Goal: Task Accomplishment & Management: Complete application form

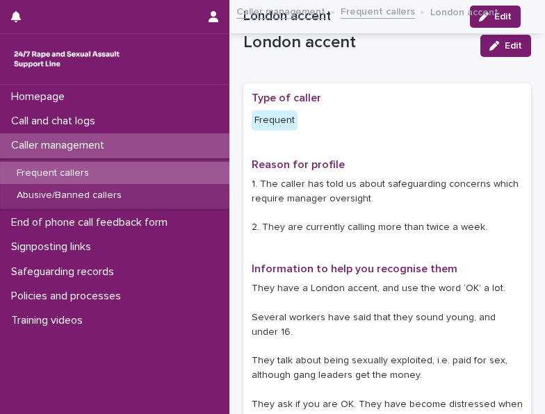
scroll to position [367, 0]
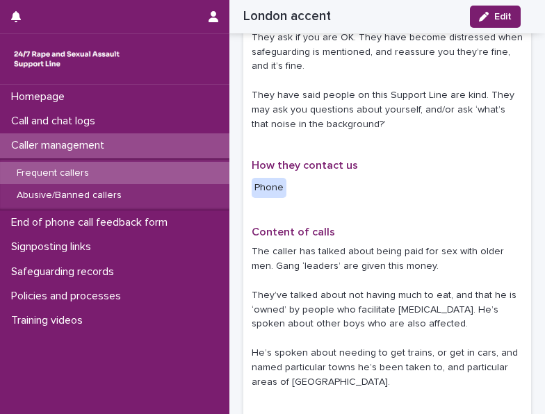
drag, startPoint x: 0, startPoint y: 312, endPoint x: 311, endPoint y: 144, distance: 354.0
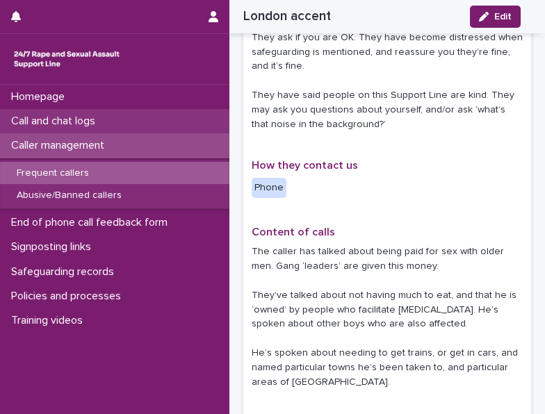
drag, startPoint x: 311, startPoint y: 144, endPoint x: 79, endPoint y: 130, distance: 232.6
click at [79, 130] on div "Call and chat logs" at bounding box center [114, 121] width 229 height 24
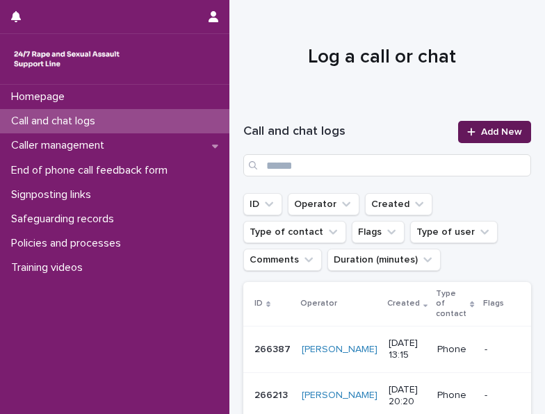
click at [487, 133] on span "Add New" at bounding box center [501, 132] width 41 height 10
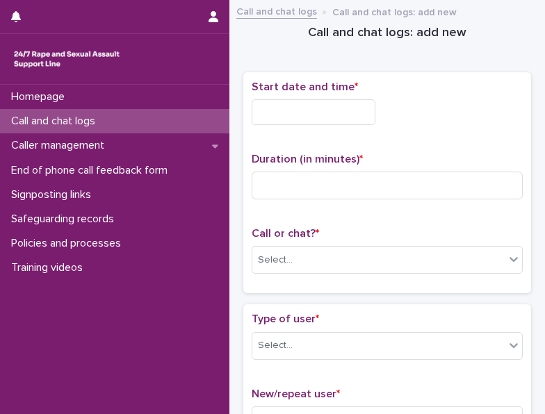
click at [337, 117] on input "text" at bounding box center [314, 112] width 124 height 26
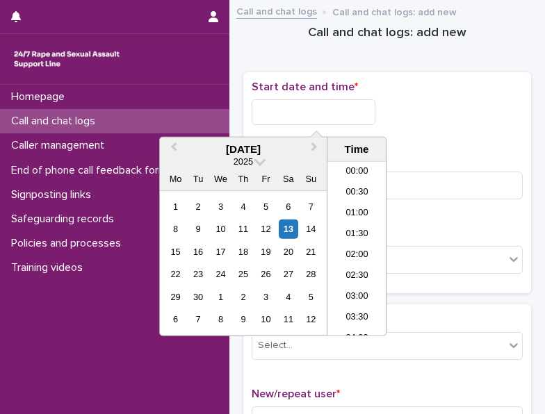
scroll to position [508, 0]
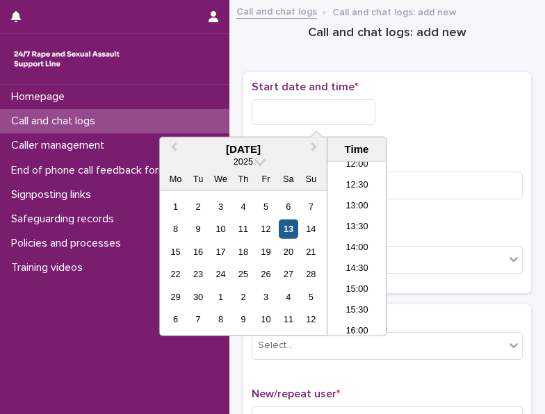
click at [296, 230] on div "13" at bounding box center [288, 229] width 19 height 19
click at [328, 105] on input "**********" at bounding box center [314, 112] width 124 height 26
click at [351, 115] on input "**********" at bounding box center [314, 112] width 124 height 26
type input "**********"
click at [395, 138] on div "**********" at bounding box center [387, 183] width 271 height 205
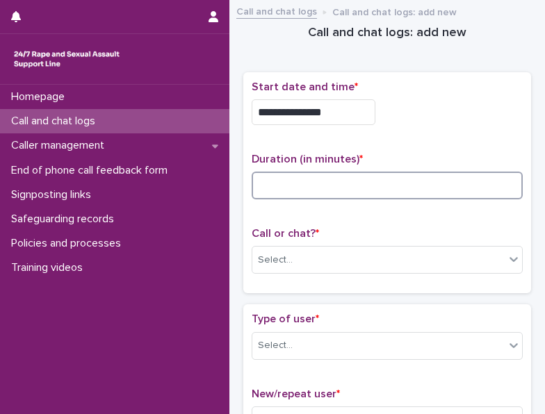
click at [355, 188] on input at bounding box center [387, 186] width 271 height 28
type input "**"
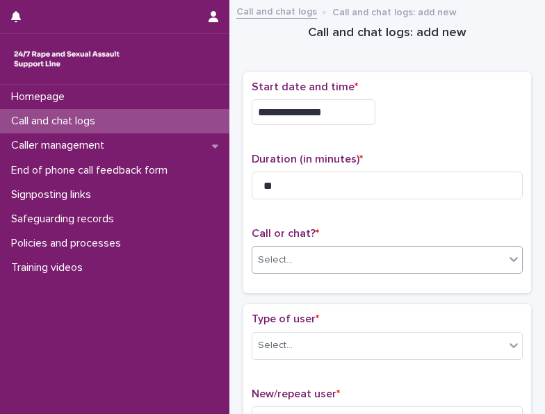
click at [341, 246] on div "Select..." at bounding box center [387, 260] width 271 height 28
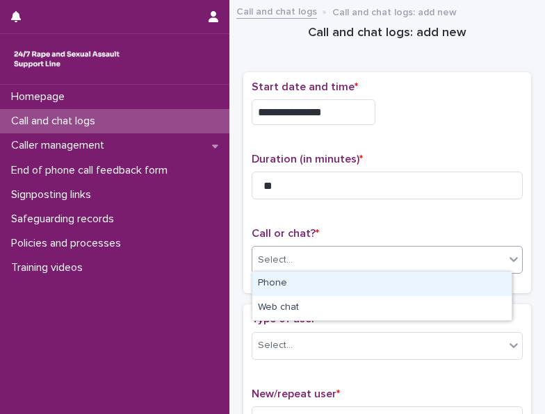
click at [329, 280] on div "Phone" at bounding box center [381, 284] width 259 height 24
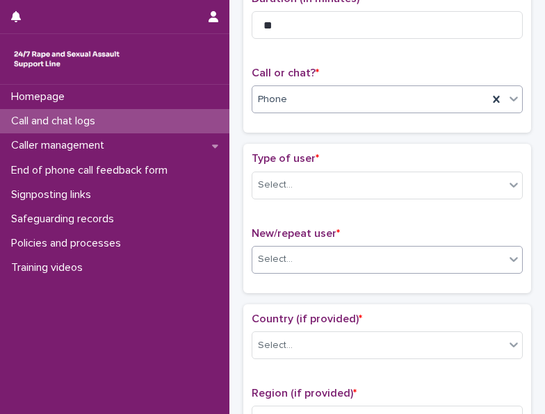
scroll to position [139, 0]
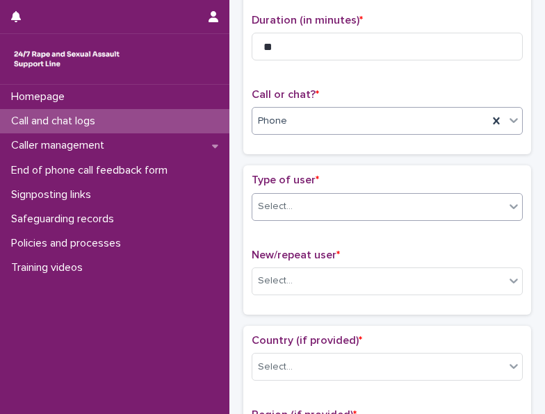
click at [358, 213] on div "Select..." at bounding box center [378, 206] width 252 height 23
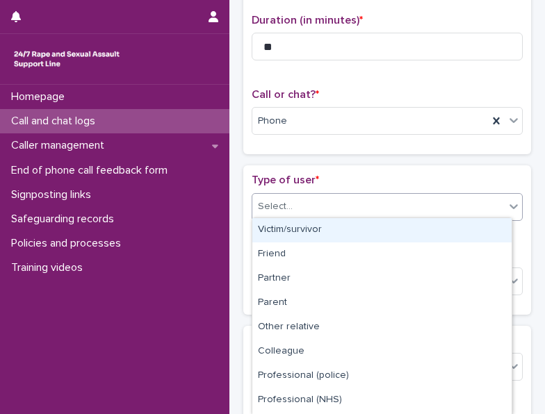
click at [348, 227] on div "Victim/survivor" at bounding box center [381, 230] width 259 height 24
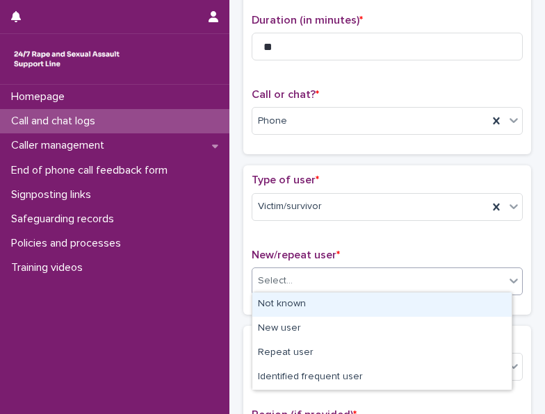
click at [332, 268] on div "Select..." at bounding box center [387, 282] width 271 height 28
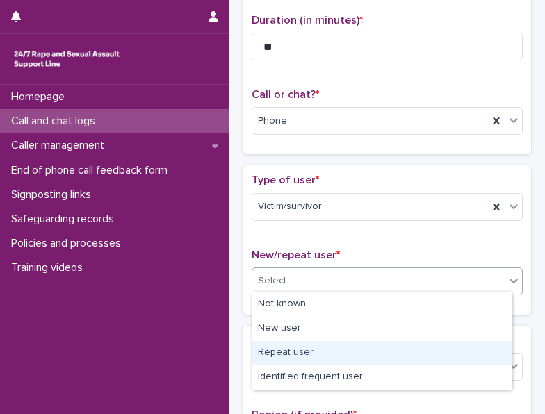
click at [286, 350] on div "Repeat user" at bounding box center [381, 353] width 259 height 24
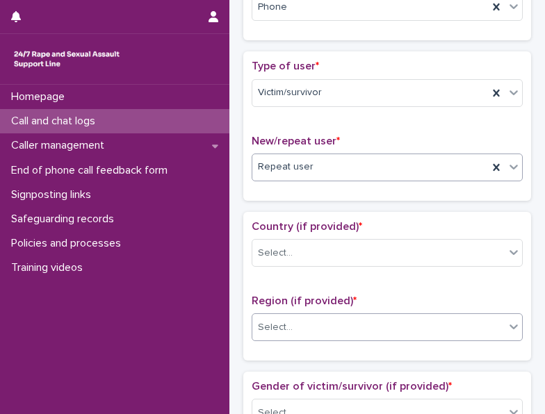
scroll to position [278, 0]
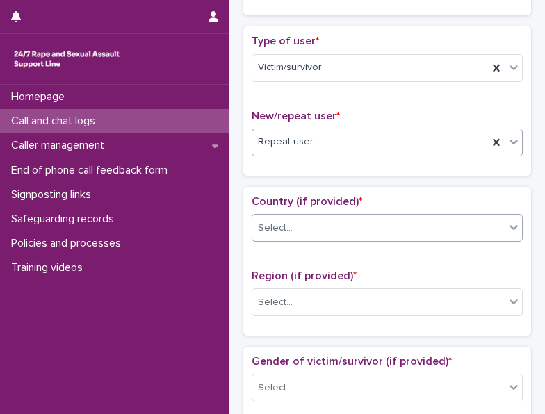
click at [330, 236] on div "Select..." at bounding box center [387, 228] width 271 height 28
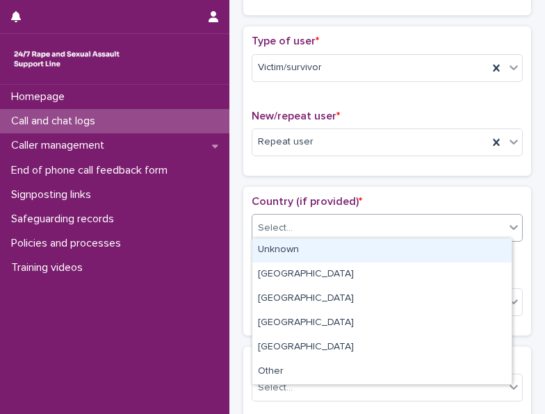
click at [314, 258] on div "Unknown" at bounding box center [381, 250] width 259 height 24
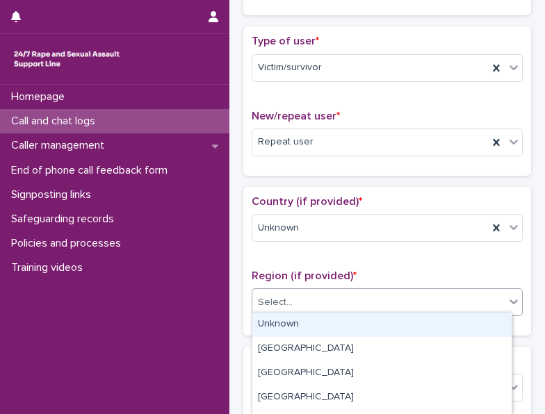
click at [307, 301] on div "Select..." at bounding box center [378, 302] width 252 height 23
click at [298, 314] on div "Unknown" at bounding box center [381, 325] width 259 height 24
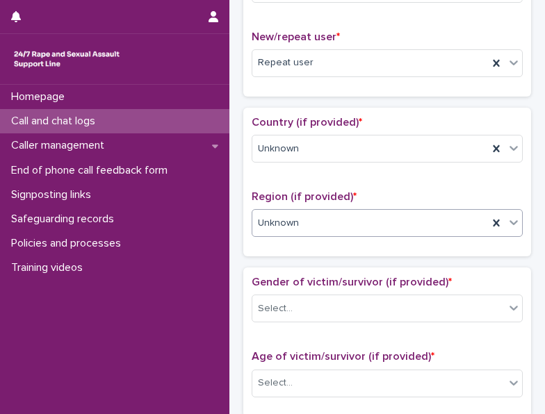
scroll to position [417, 0]
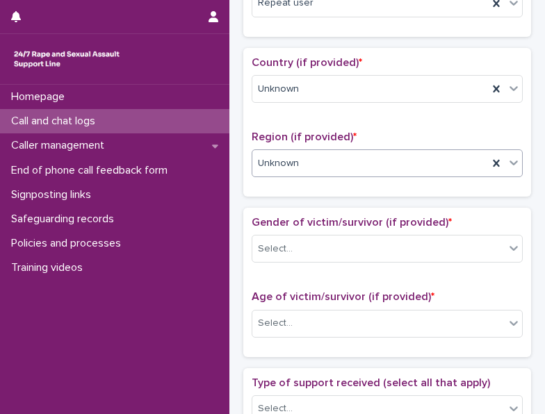
click at [325, 258] on body "**********" at bounding box center [272, 207] width 545 height 414
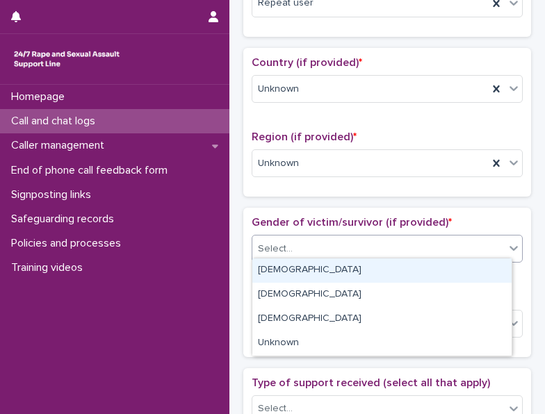
click at [314, 273] on div "[DEMOGRAPHIC_DATA]" at bounding box center [381, 271] width 259 height 24
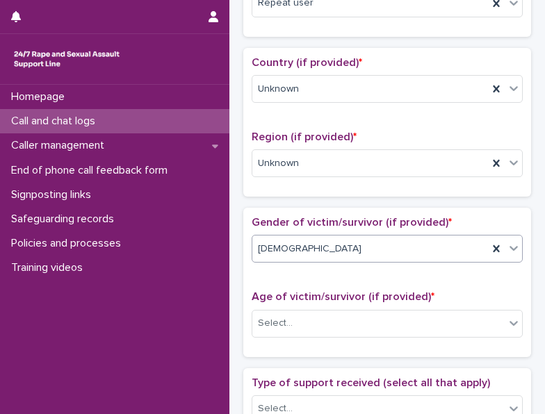
click at [318, 251] on div "[DEMOGRAPHIC_DATA]" at bounding box center [370, 249] width 236 height 23
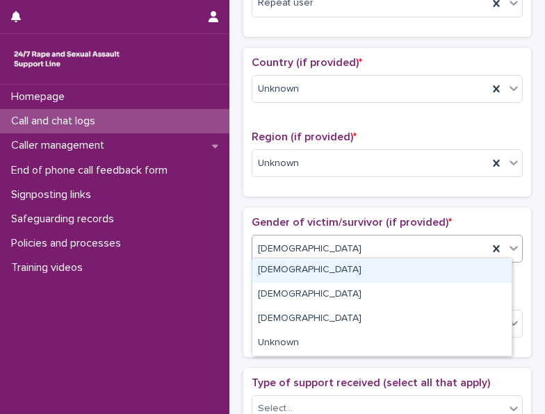
click at [306, 276] on div "[DEMOGRAPHIC_DATA]" at bounding box center [381, 271] width 259 height 24
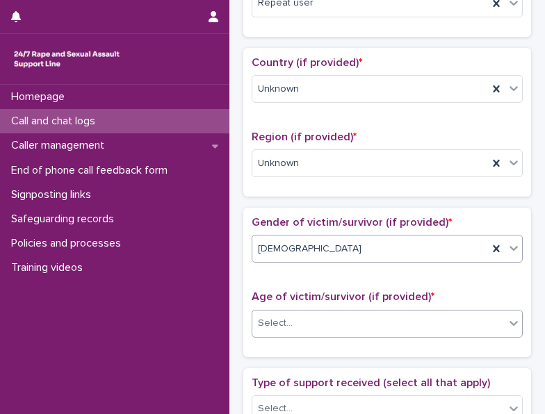
click at [305, 318] on div "Select..." at bounding box center [378, 323] width 252 height 23
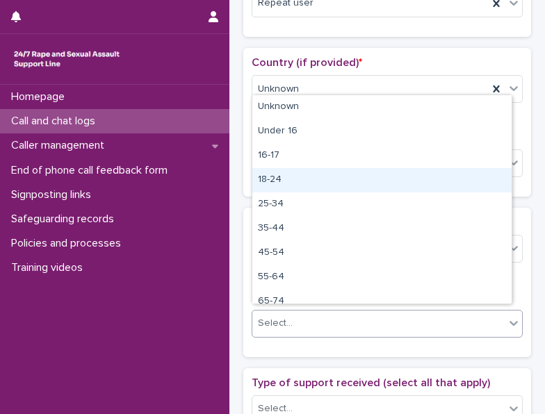
click at [298, 181] on div "18-24" at bounding box center [381, 180] width 259 height 24
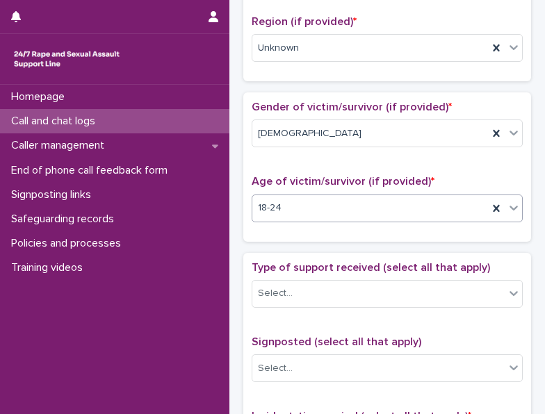
scroll to position [556, 0]
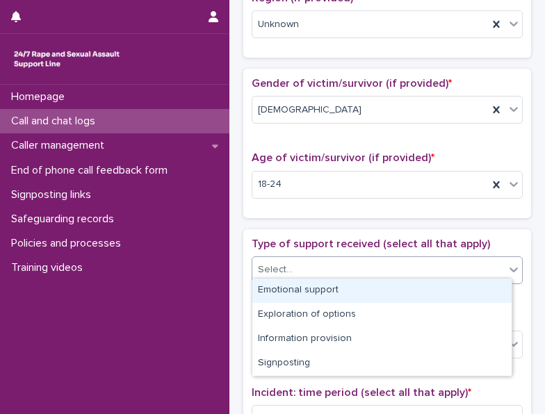
click at [289, 257] on div "Select..." at bounding box center [387, 271] width 271 height 28
click at [284, 294] on div "Emotional support" at bounding box center [381, 291] width 259 height 24
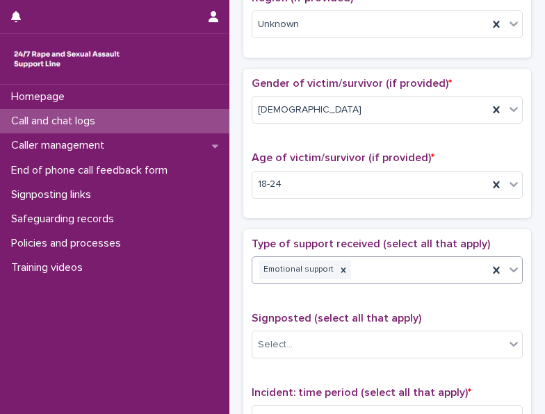
scroll to position [695, 0]
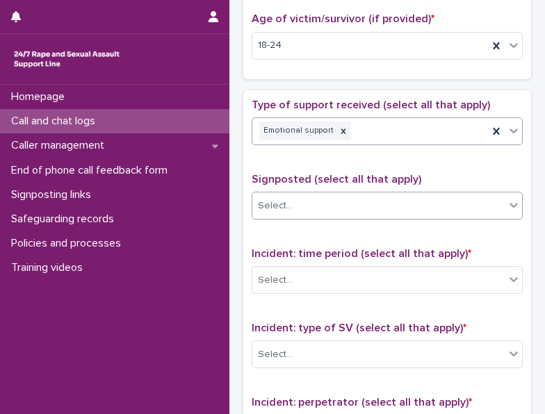
click at [312, 195] on div "Select..." at bounding box center [378, 206] width 252 height 23
click at [309, 205] on div "Select..." at bounding box center [378, 206] width 252 height 23
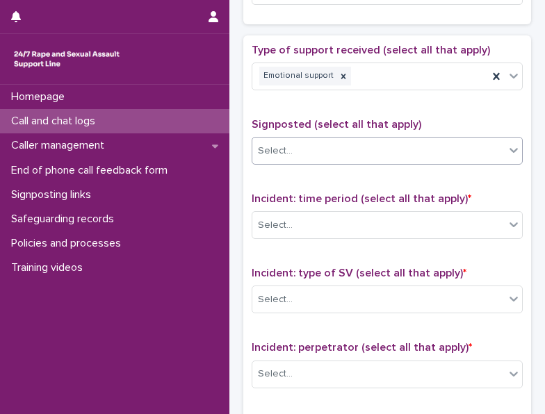
scroll to position [834, 0]
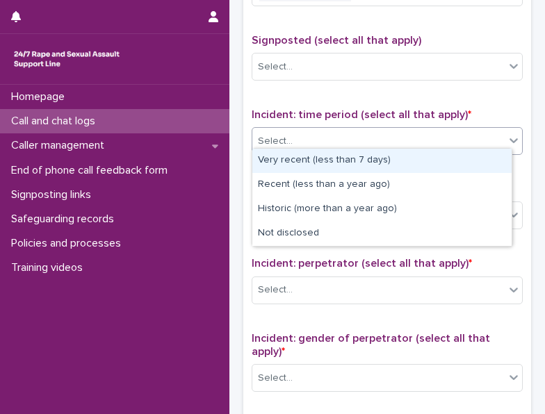
click at [339, 141] on div "Select..." at bounding box center [378, 141] width 252 height 23
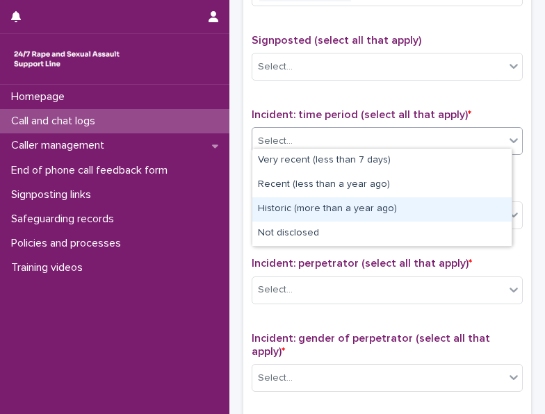
click at [307, 208] on div "Historic (more than a year ago)" at bounding box center [381, 209] width 259 height 24
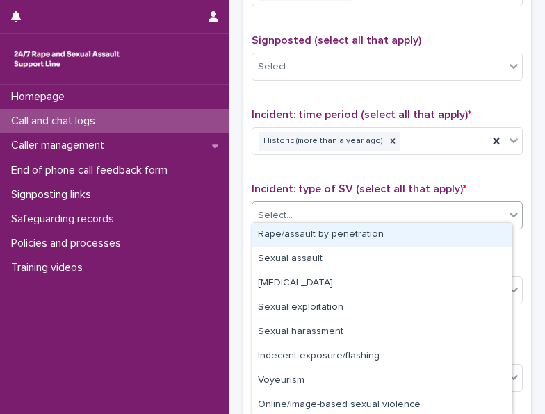
click at [307, 219] on div "Select..." at bounding box center [378, 215] width 252 height 23
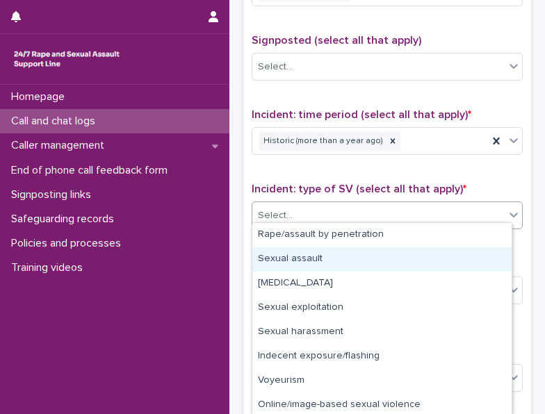
click at [293, 267] on div "Sexual assault" at bounding box center [381, 260] width 259 height 24
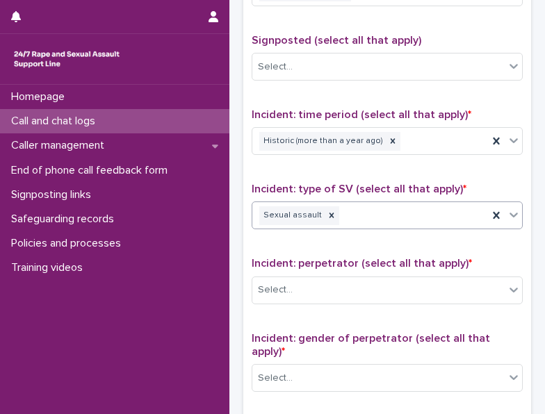
scroll to position [973, 0]
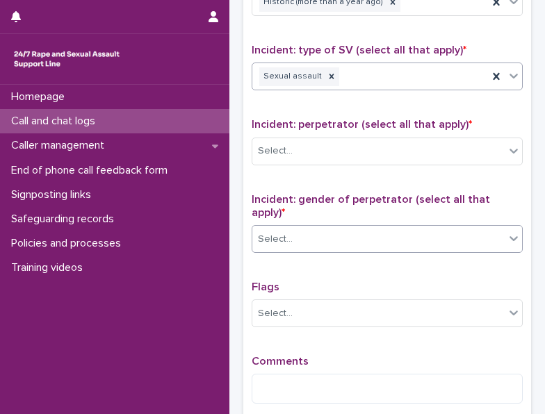
click at [300, 234] on div "Select..." at bounding box center [378, 239] width 252 height 23
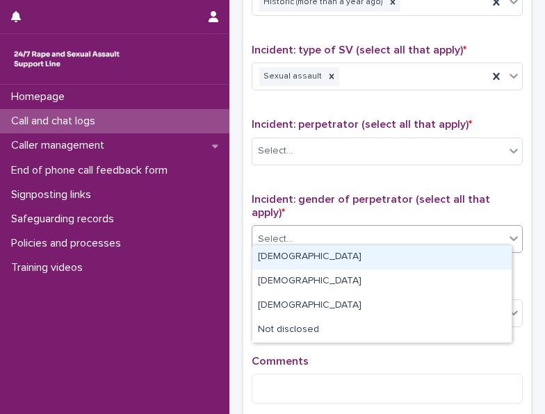
click at [300, 258] on div "[DEMOGRAPHIC_DATA]" at bounding box center [381, 257] width 259 height 24
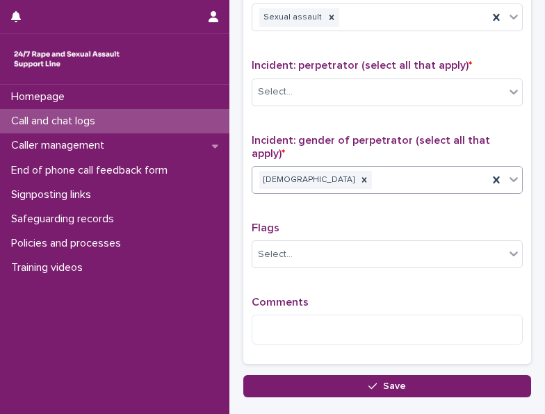
scroll to position [1112, 0]
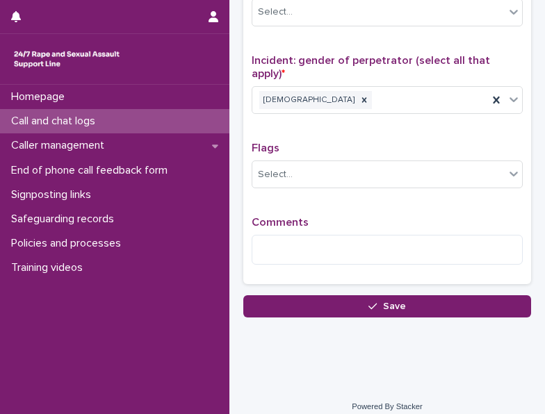
click at [316, 258] on div "Comments" at bounding box center [387, 246] width 271 height 60
click at [316, 257] on div "Comments" at bounding box center [387, 246] width 271 height 60
click at [321, 241] on textarea at bounding box center [387, 249] width 271 height 29
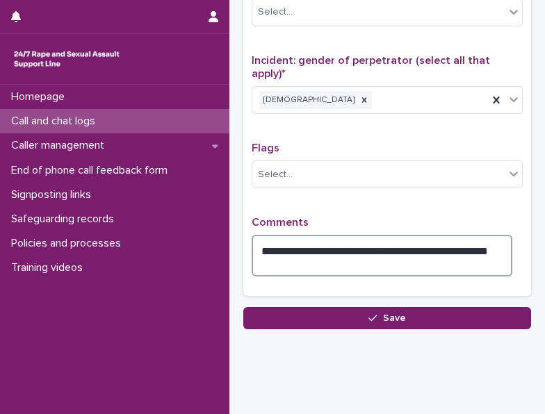
click at [316, 248] on textarea "**********" at bounding box center [382, 255] width 261 height 41
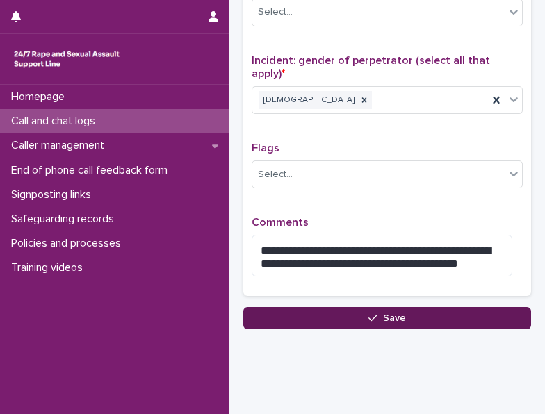
click at [389, 314] on span "Save" at bounding box center [394, 319] width 23 height 10
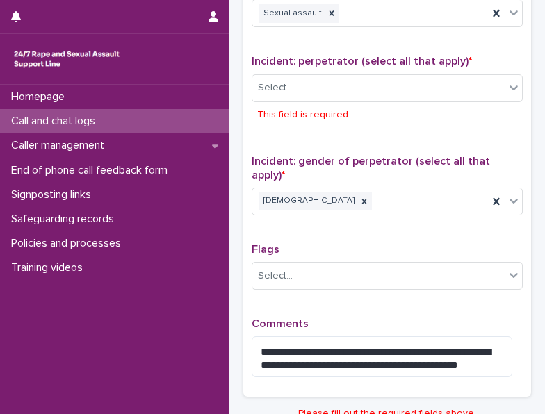
scroll to position [1015, 0]
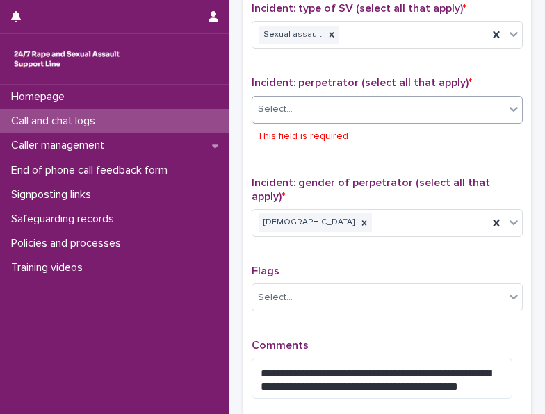
click at [314, 113] on div "Select..." at bounding box center [378, 109] width 252 height 23
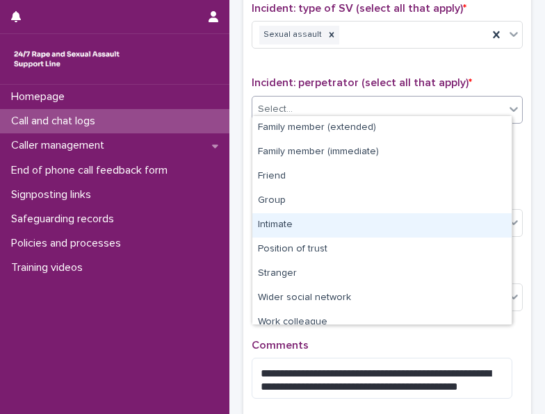
click at [296, 232] on div "Intimate" at bounding box center [381, 225] width 259 height 24
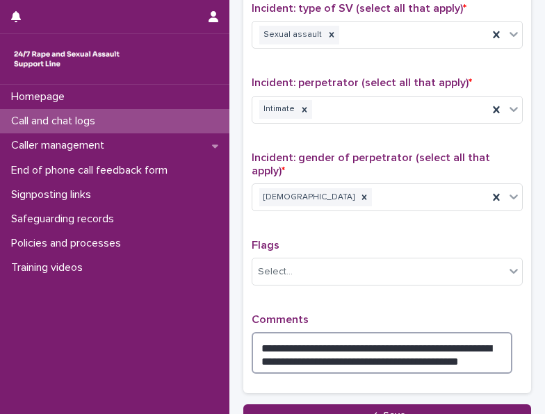
drag, startPoint x: 428, startPoint y: 352, endPoint x: 389, endPoint y: 351, distance: 38.2
click at [389, 351] on textarea "**********" at bounding box center [382, 352] width 261 height 41
click at [455, 351] on textarea "**********" at bounding box center [382, 352] width 261 height 41
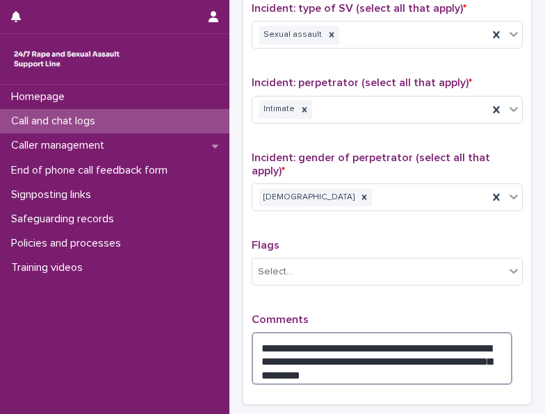
click at [427, 362] on textarea "**********" at bounding box center [382, 358] width 261 height 52
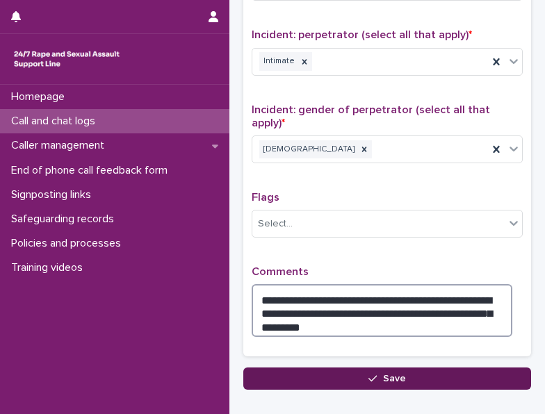
scroll to position [1085, 0]
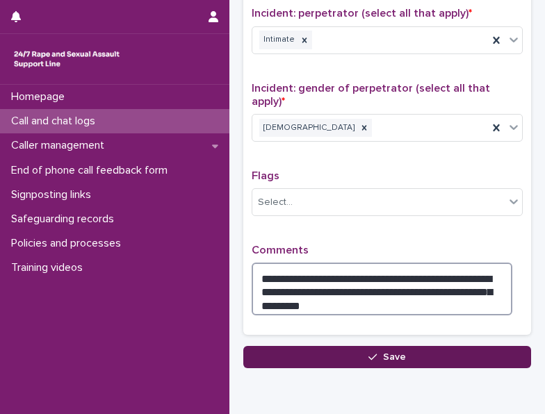
type textarea "**********"
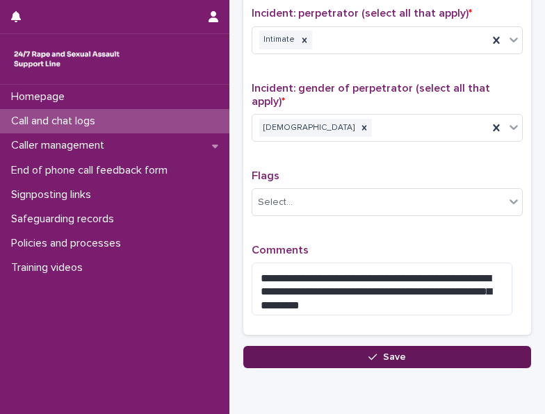
click at [374, 346] on button "Save" at bounding box center [387, 357] width 288 height 22
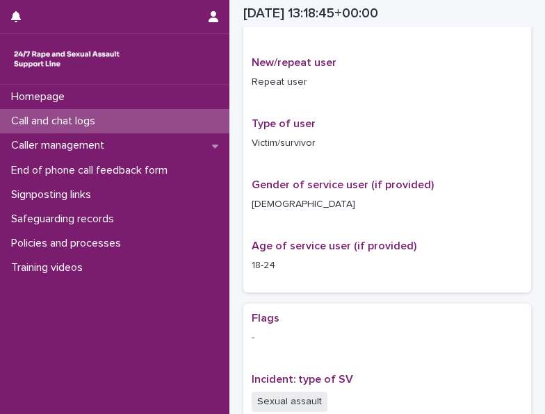
scroll to position [315, 0]
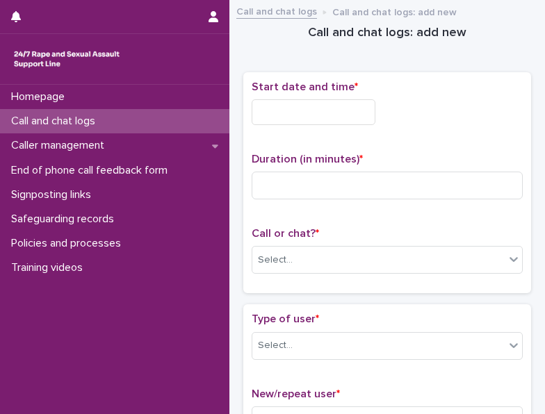
click at [375, 119] on input "text" at bounding box center [314, 112] width 124 height 26
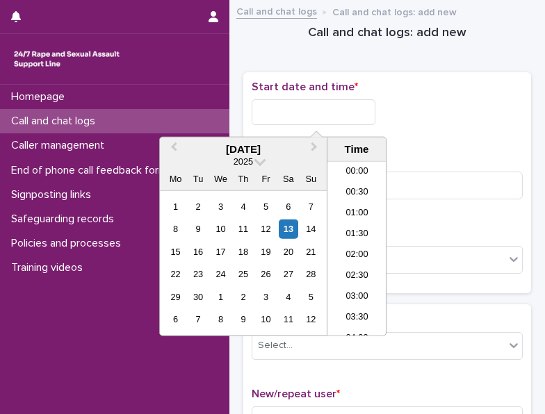
scroll to position [528, 0]
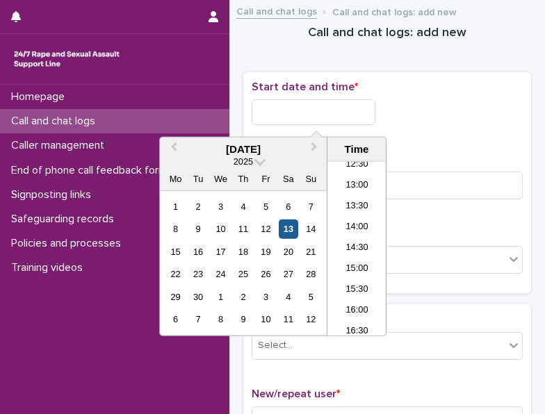
click at [295, 220] on div "13" at bounding box center [288, 229] width 19 height 19
click at [338, 120] on input "**********" at bounding box center [314, 112] width 124 height 26
type input "**********"
click at [495, 127] on div "**********" at bounding box center [387, 109] width 271 height 56
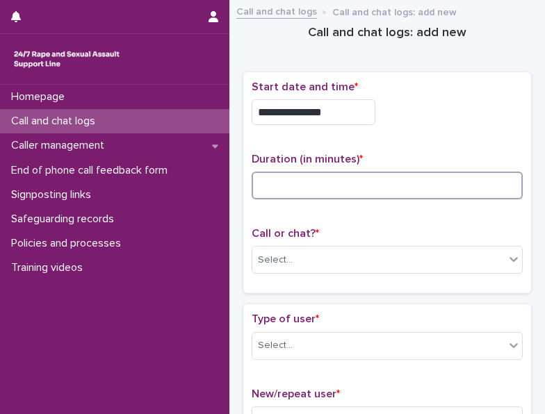
click at [424, 190] on input at bounding box center [387, 186] width 271 height 28
type input "**"
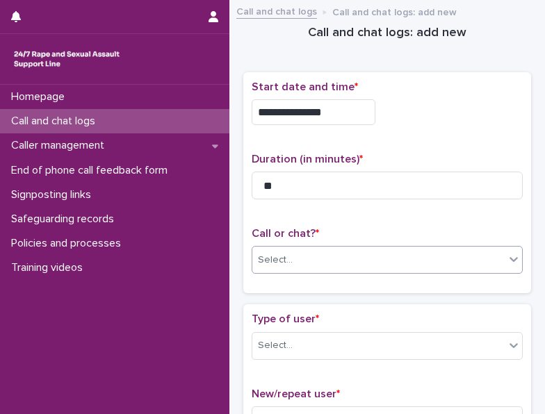
click at [358, 253] on div "Select..." at bounding box center [378, 260] width 252 height 23
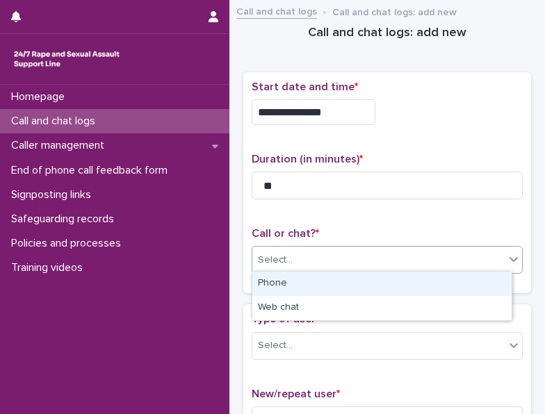
click at [316, 284] on div "Phone" at bounding box center [381, 284] width 259 height 24
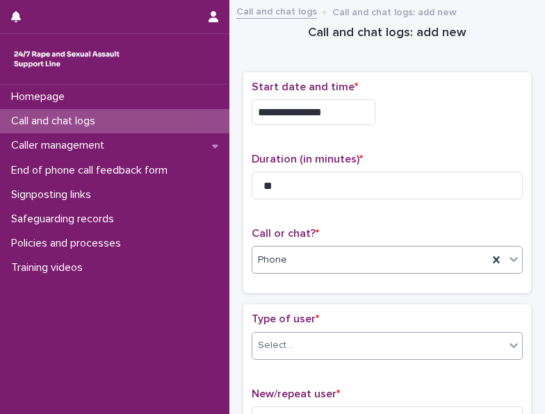
click at [303, 334] on div "Select..." at bounding box center [378, 345] width 252 height 23
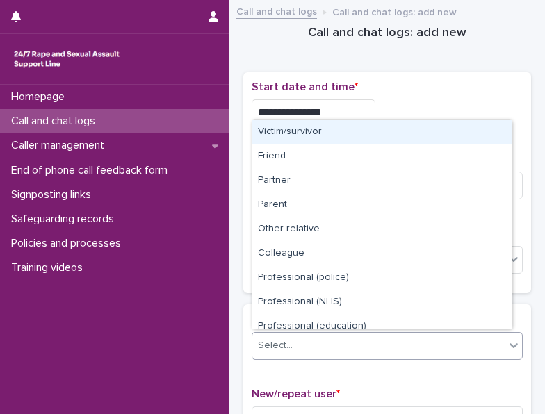
click at [305, 143] on div "Victim/survivor" at bounding box center [381, 132] width 259 height 24
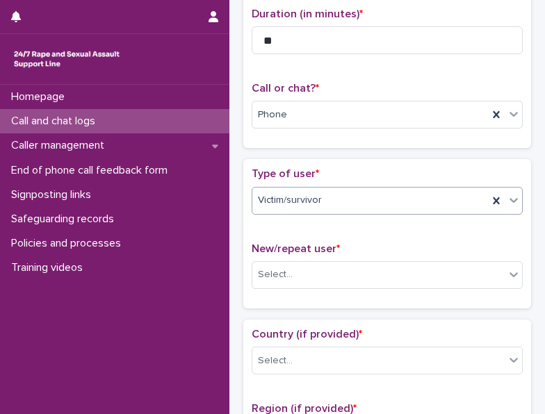
scroll to position [209, 0]
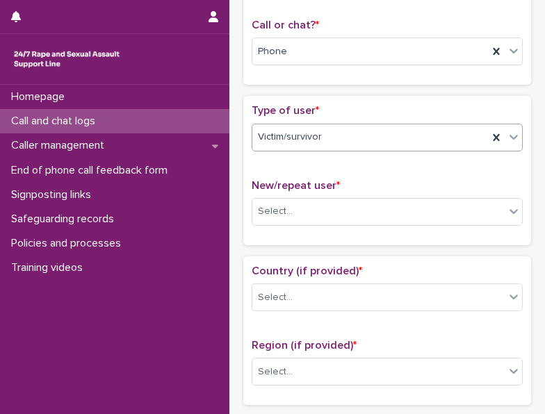
click at [303, 225] on div "New/repeat user * Select..." at bounding box center [387, 208] width 271 height 58
click at [316, 209] on div "Select..." at bounding box center [378, 211] width 252 height 23
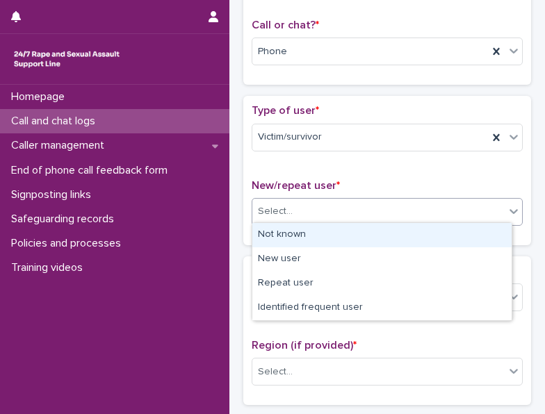
click at [304, 236] on div "Not known" at bounding box center [381, 235] width 259 height 24
click at [311, 213] on div "Not known" at bounding box center [370, 211] width 236 height 23
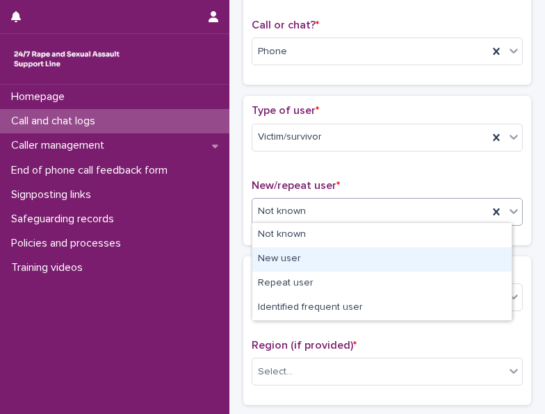
click at [296, 253] on div "New user" at bounding box center [381, 260] width 259 height 24
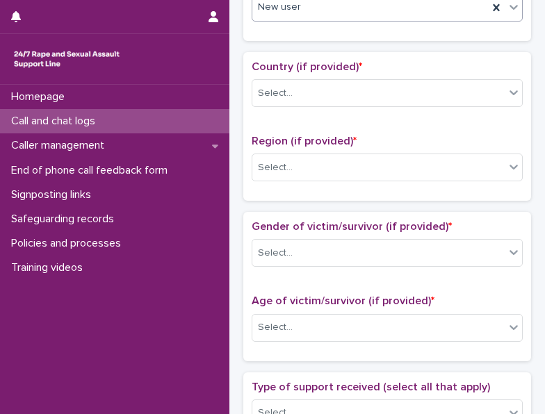
scroll to position [417, 0]
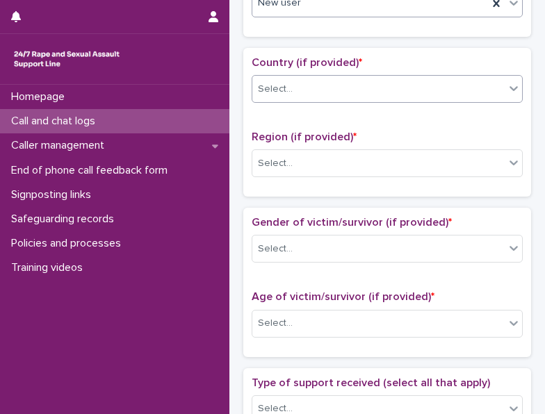
click at [327, 94] on div "Select..." at bounding box center [378, 89] width 252 height 23
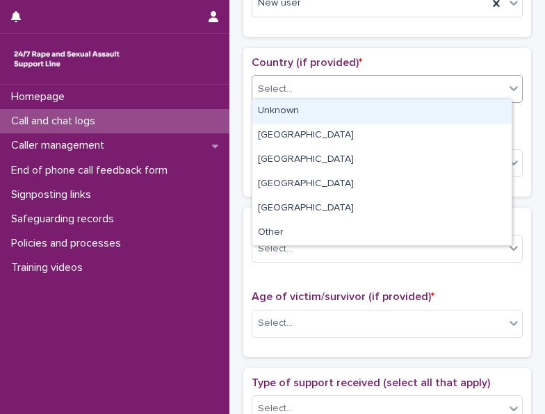
click at [317, 106] on div "Unknown" at bounding box center [381, 111] width 259 height 24
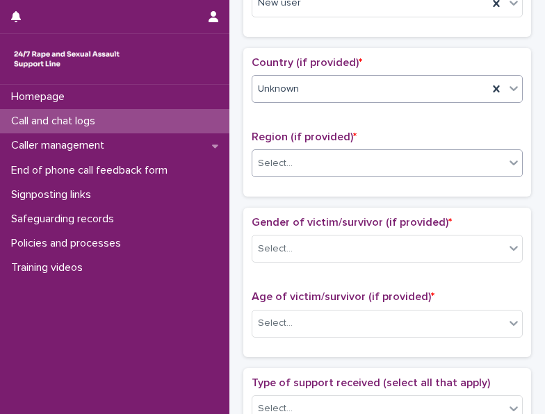
click at [309, 152] on div "Select..." at bounding box center [378, 163] width 252 height 23
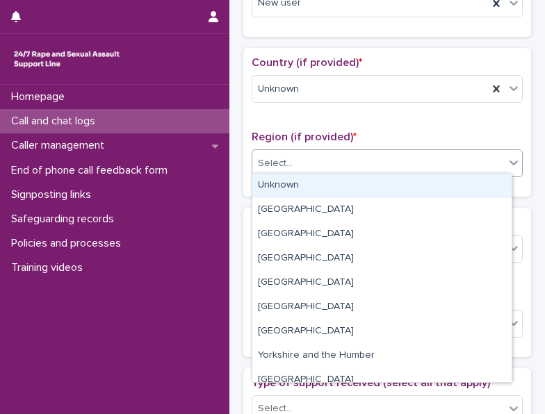
click at [298, 177] on div "Unknown" at bounding box center [381, 186] width 259 height 24
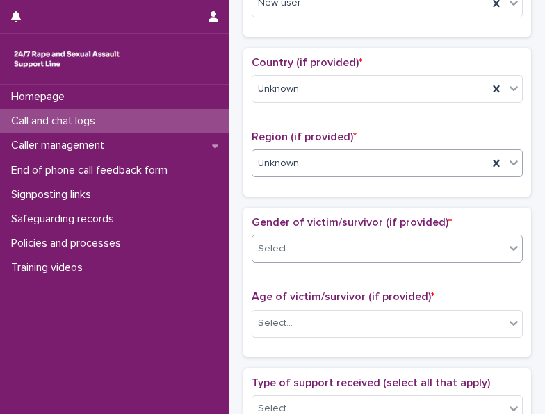
click at [294, 242] on input "text" at bounding box center [294, 248] width 1 height 13
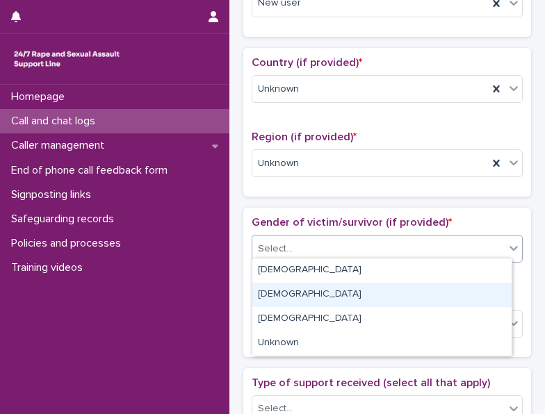
click at [282, 291] on div "[DEMOGRAPHIC_DATA]" at bounding box center [381, 295] width 259 height 24
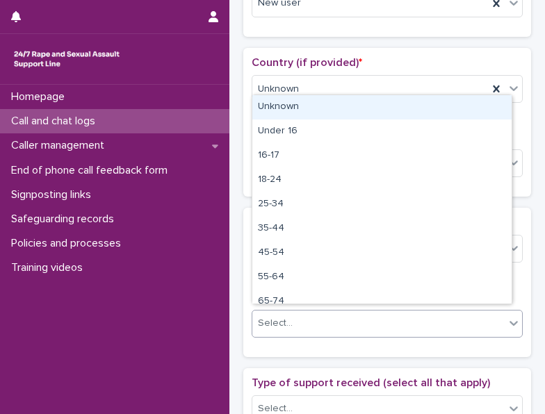
click at [285, 316] on div "Select..." at bounding box center [275, 323] width 35 height 15
click at [282, 111] on div "Unknown" at bounding box center [381, 107] width 259 height 24
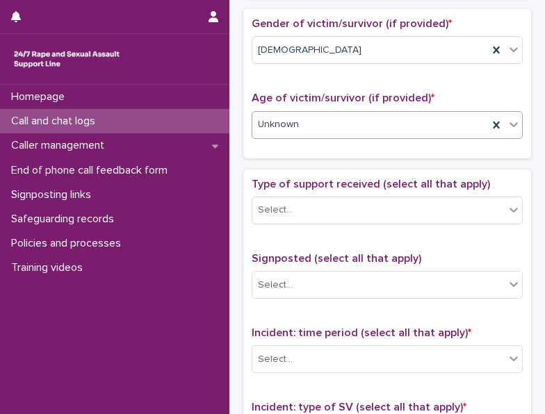
scroll to position [695, 0]
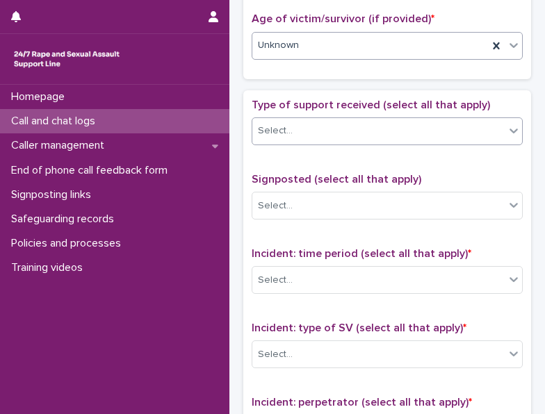
click at [346, 120] on div "Select..." at bounding box center [378, 131] width 252 height 23
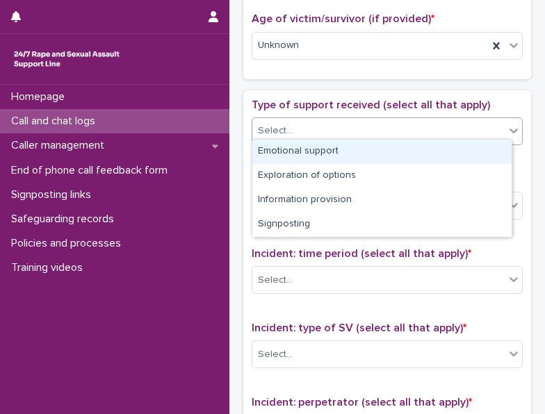
click at [321, 156] on div "Emotional support" at bounding box center [381, 152] width 259 height 24
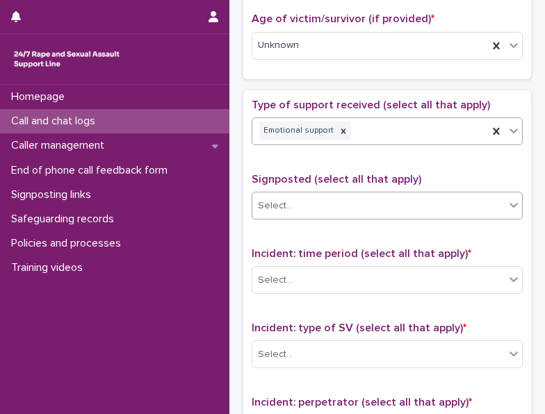
click at [311, 202] on div "Select..." at bounding box center [378, 206] width 252 height 23
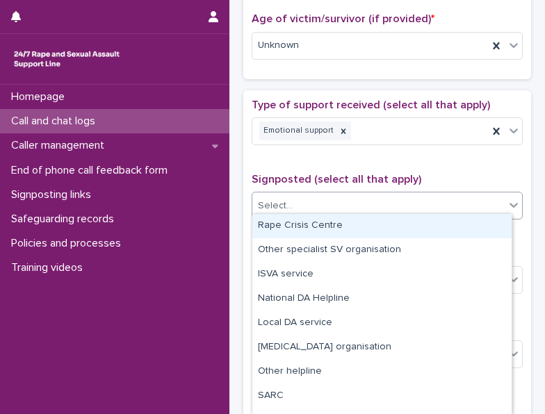
click at [339, 165] on div "Type of support received (select all that apply) Emotional support Signposted (…" at bounding box center [387, 396] width 271 height 594
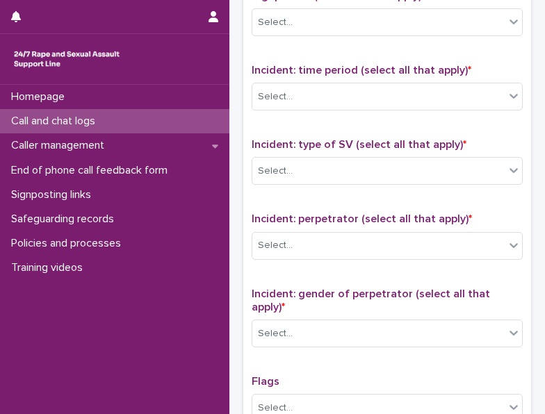
scroll to position [904, 0]
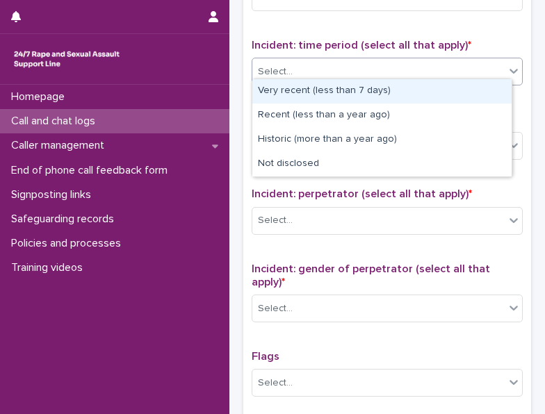
click at [342, 65] on div "Select..." at bounding box center [378, 71] width 252 height 23
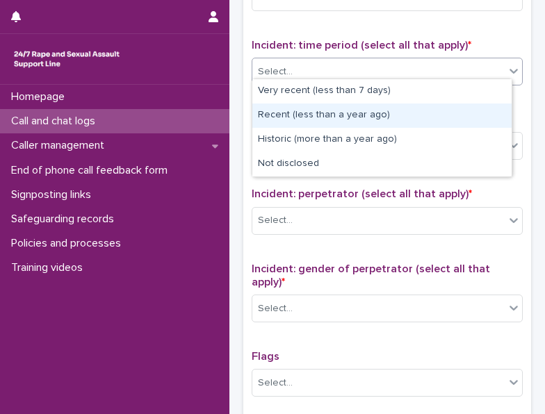
drag, startPoint x: 305, startPoint y: 129, endPoint x: 305, endPoint y: 116, distance: 12.5
click at [305, 116] on div "Recent (less than a year ago)" at bounding box center [381, 116] width 259 height 24
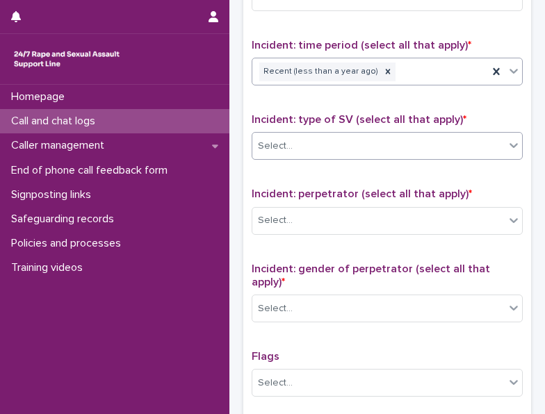
click at [349, 135] on div "Select..." at bounding box center [378, 146] width 252 height 23
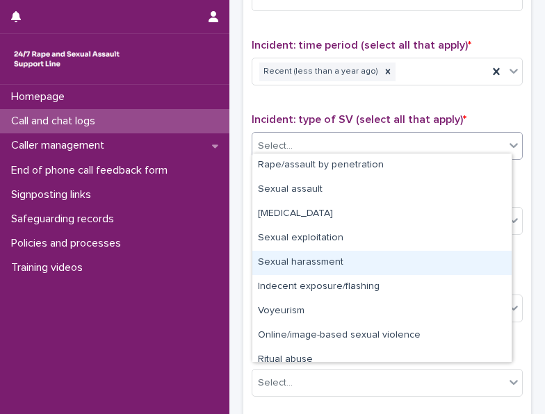
scroll to position [35, 0]
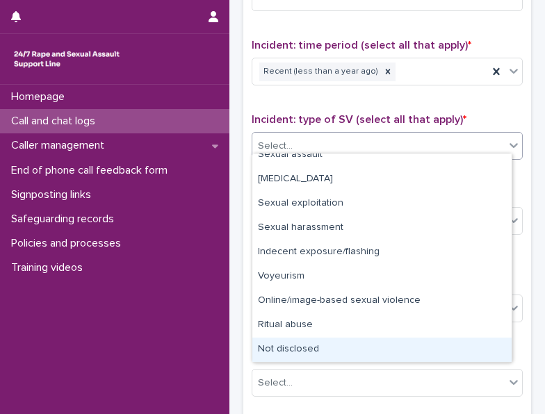
click at [296, 344] on div "Not disclosed" at bounding box center [381, 350] width 259 height 24
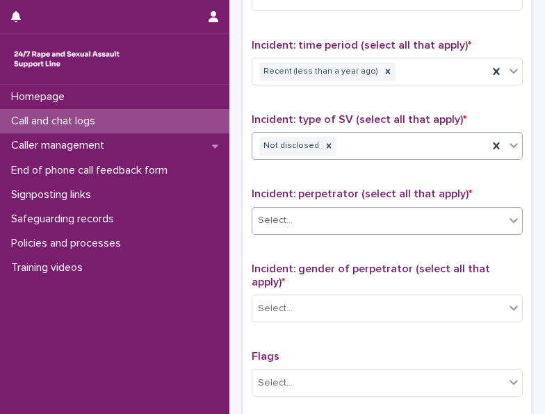
click at [339, 216] on div "Select..." at bounding box center [378, 220] width 252 height 23
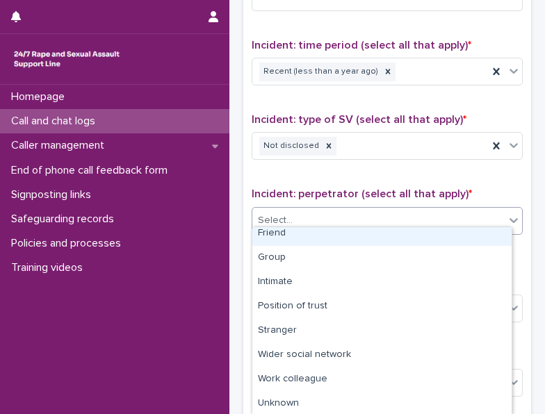
scroll to position [70, 0]
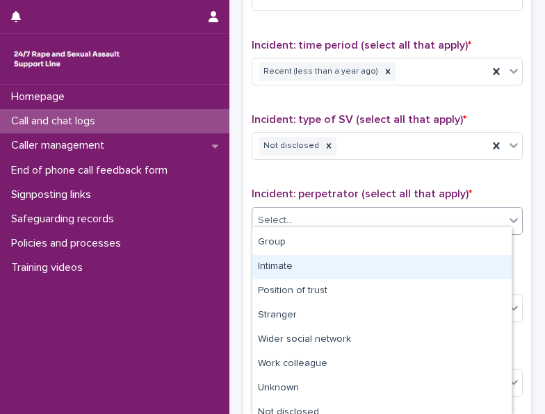
click at [309, 271] on div "Intimate" at bounding box center [381, 267] width 259 height 24
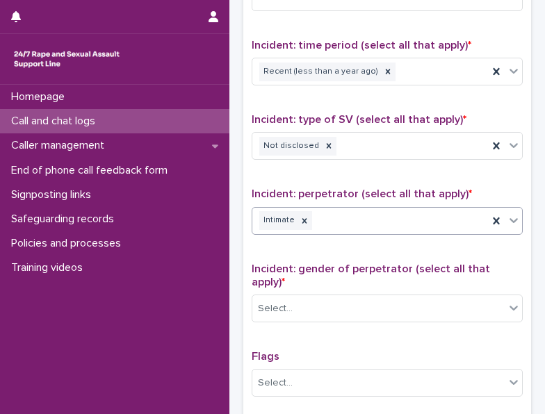
scroll to position [1112, 0]
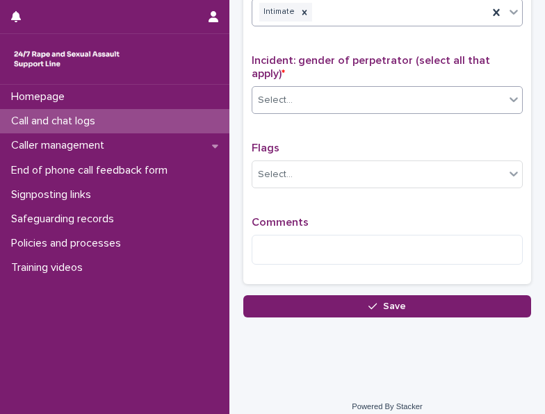
click at [334, 95] on div "Select..." at bounding box center [378, 100] width 252 height 23
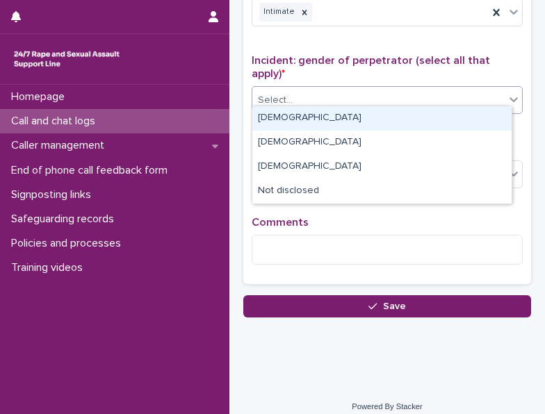
click at [329, 111] on div "[DEMOGRAPHIC_DATA]" at bounding box center [381, 118] width 259 height 24
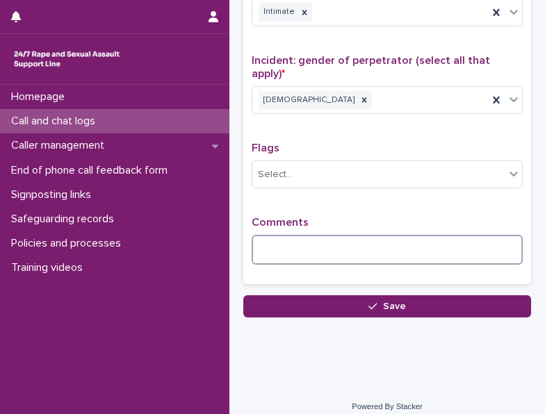
click at [304, 235] on textarea at bounding box center [387, 249] width 271 height 29
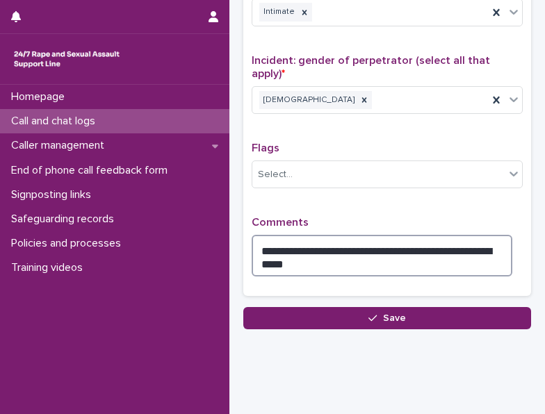
click at [336, 261] on textarea "**********" at bounding box center [382, 255] width 261 height 41
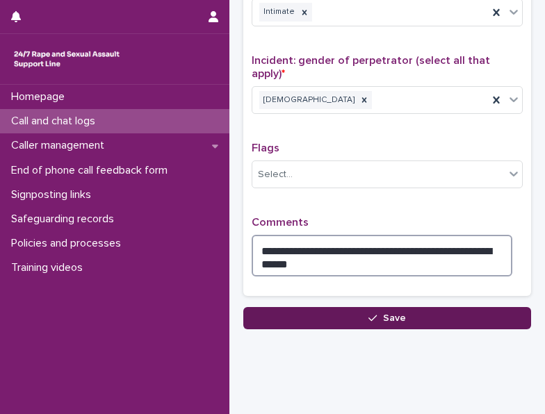
type textarea "**********"
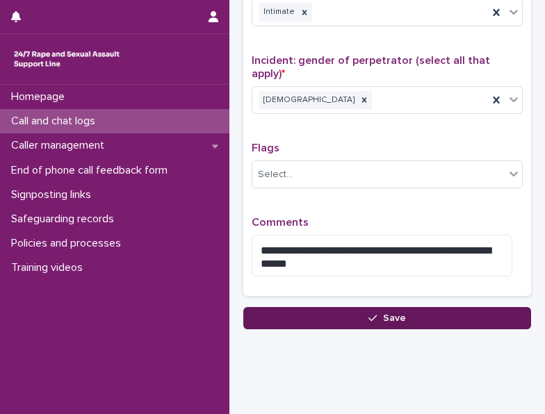
click at [384, 314] on span "Save" at bounding box center [394, 319] width 23 height 10
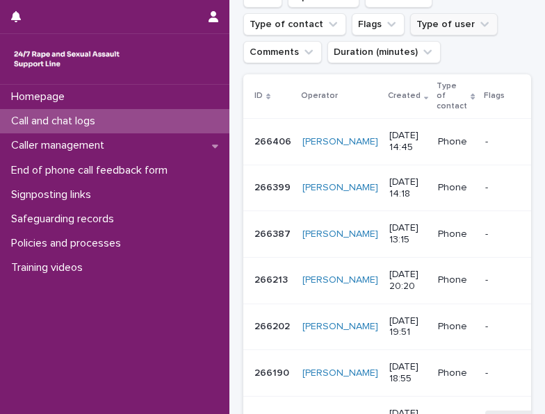
scroll to position [209, 0]
